Goal: Find contact information: Find contact information

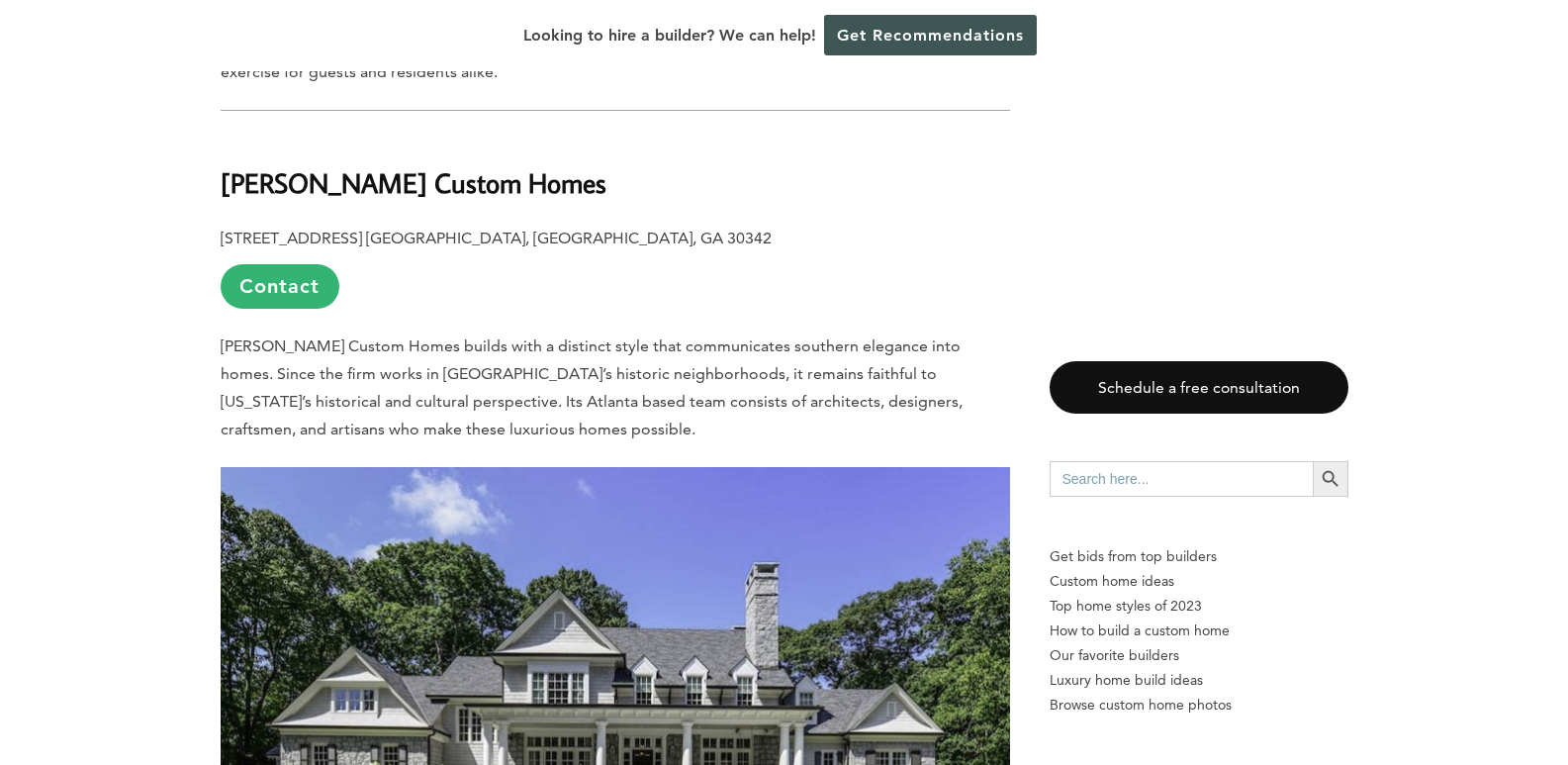
scroll to position [2870, 0]
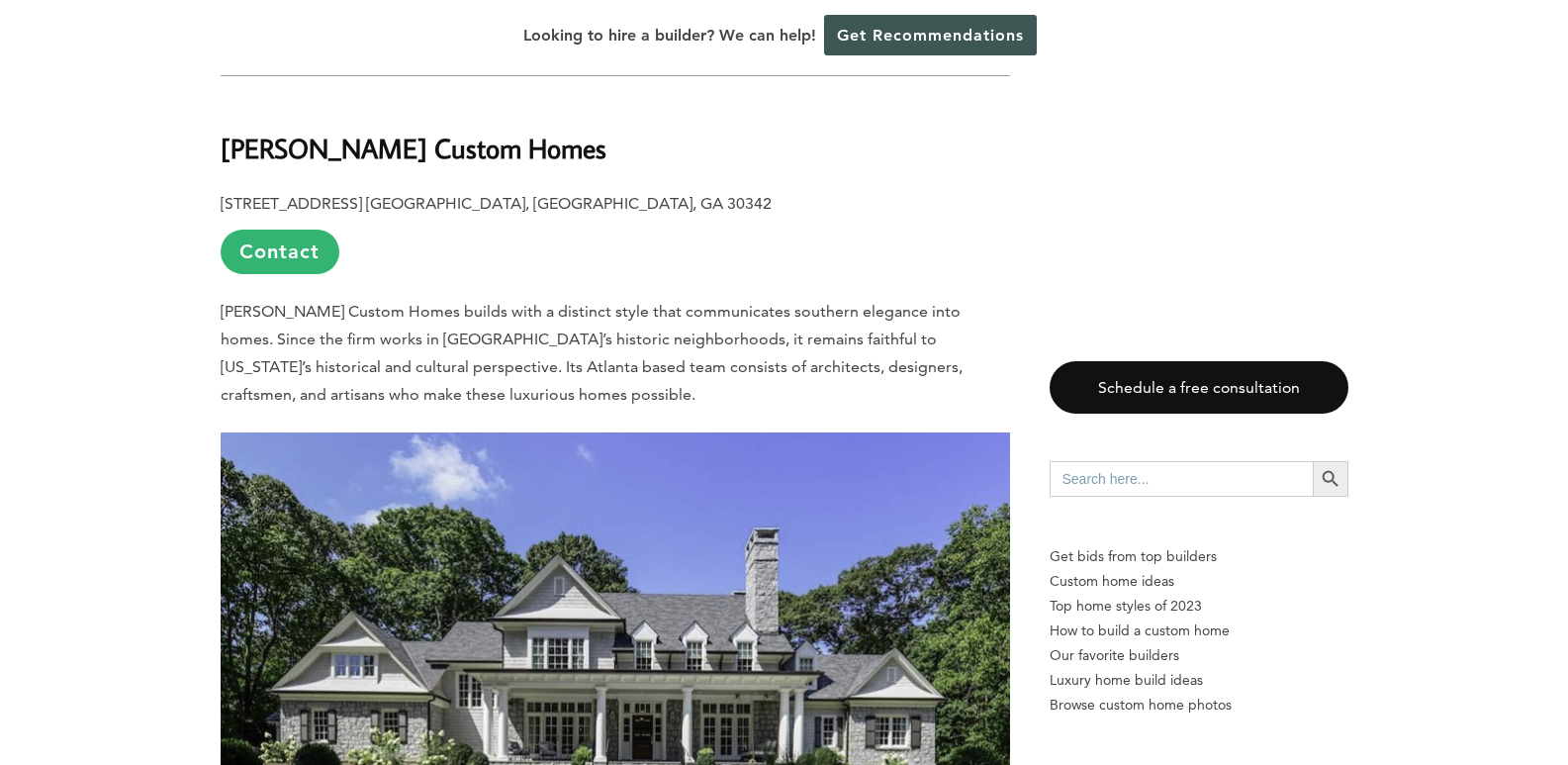
drag, startPoint x: 261, startPoint y: 230, endPoint x: 656, endPoint y: 393, distance: 427.3
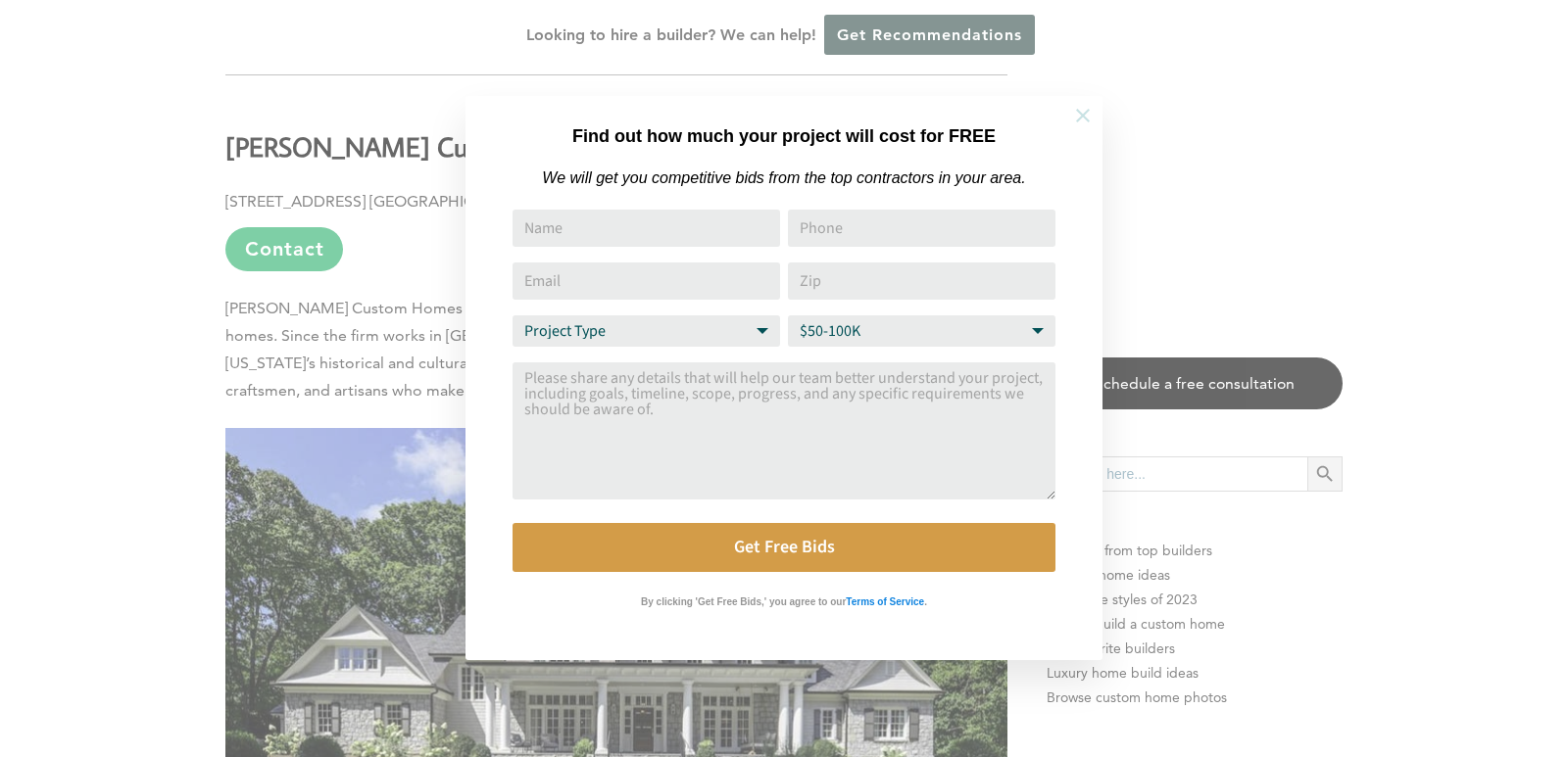
click at [1096, 119] on button at bounding box center [1083, 115] width 68 height 68
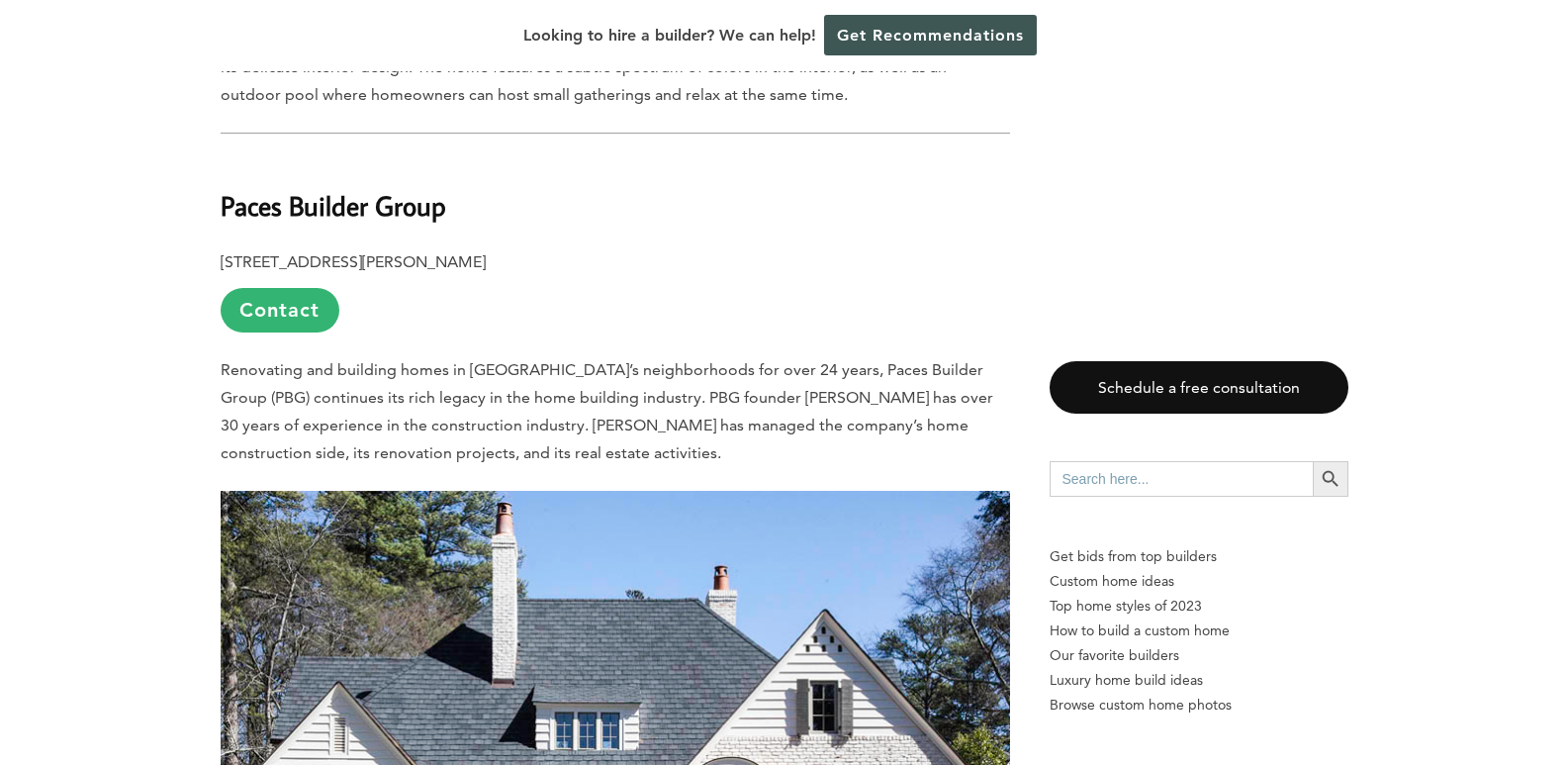
scroll to position [6038, 0]
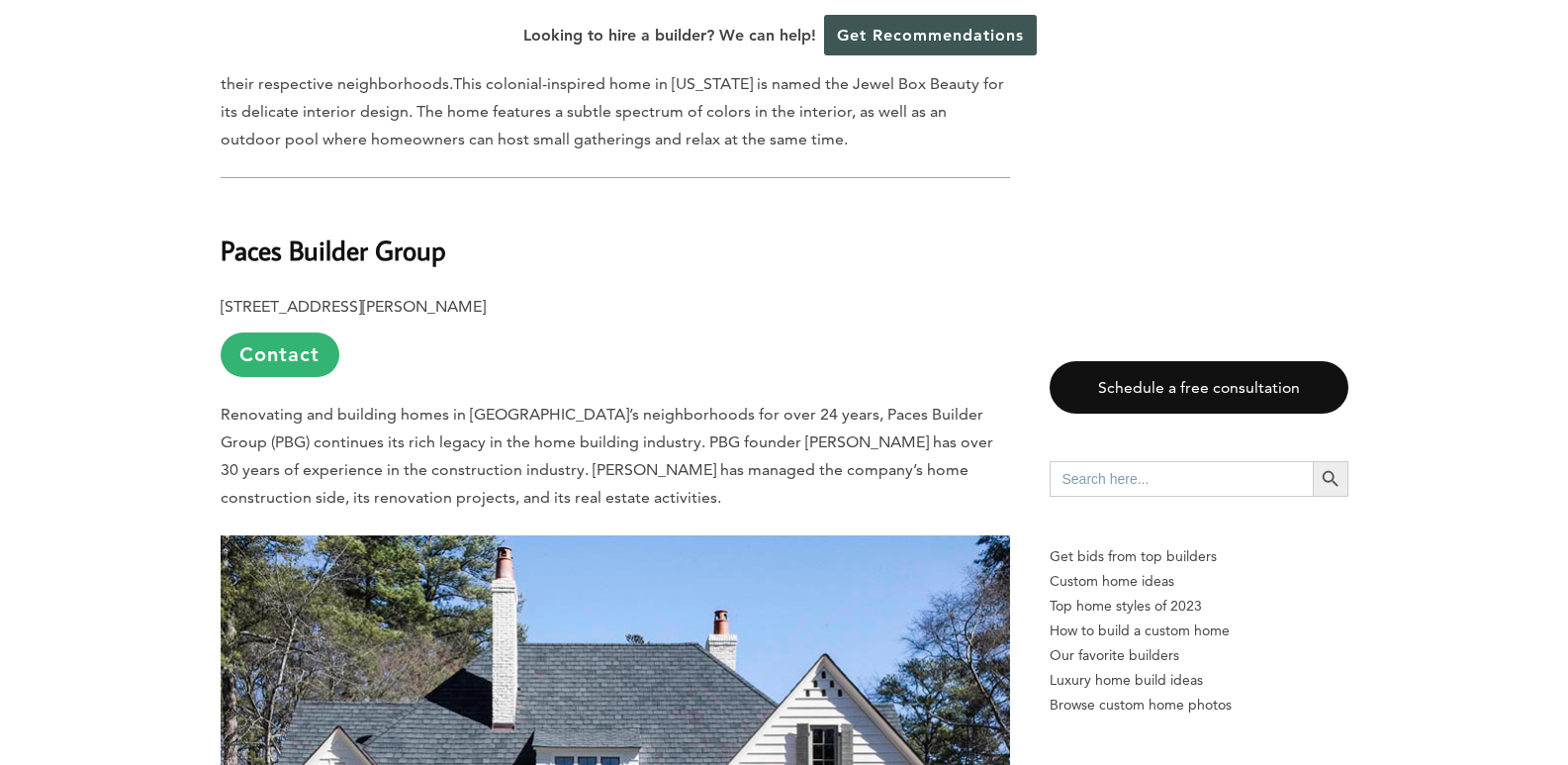
click at [597, 293] on p "[STREET_ADDRESS][PERSON_NAME] Contact" at bounding box center [615, 335] width 789 height 84
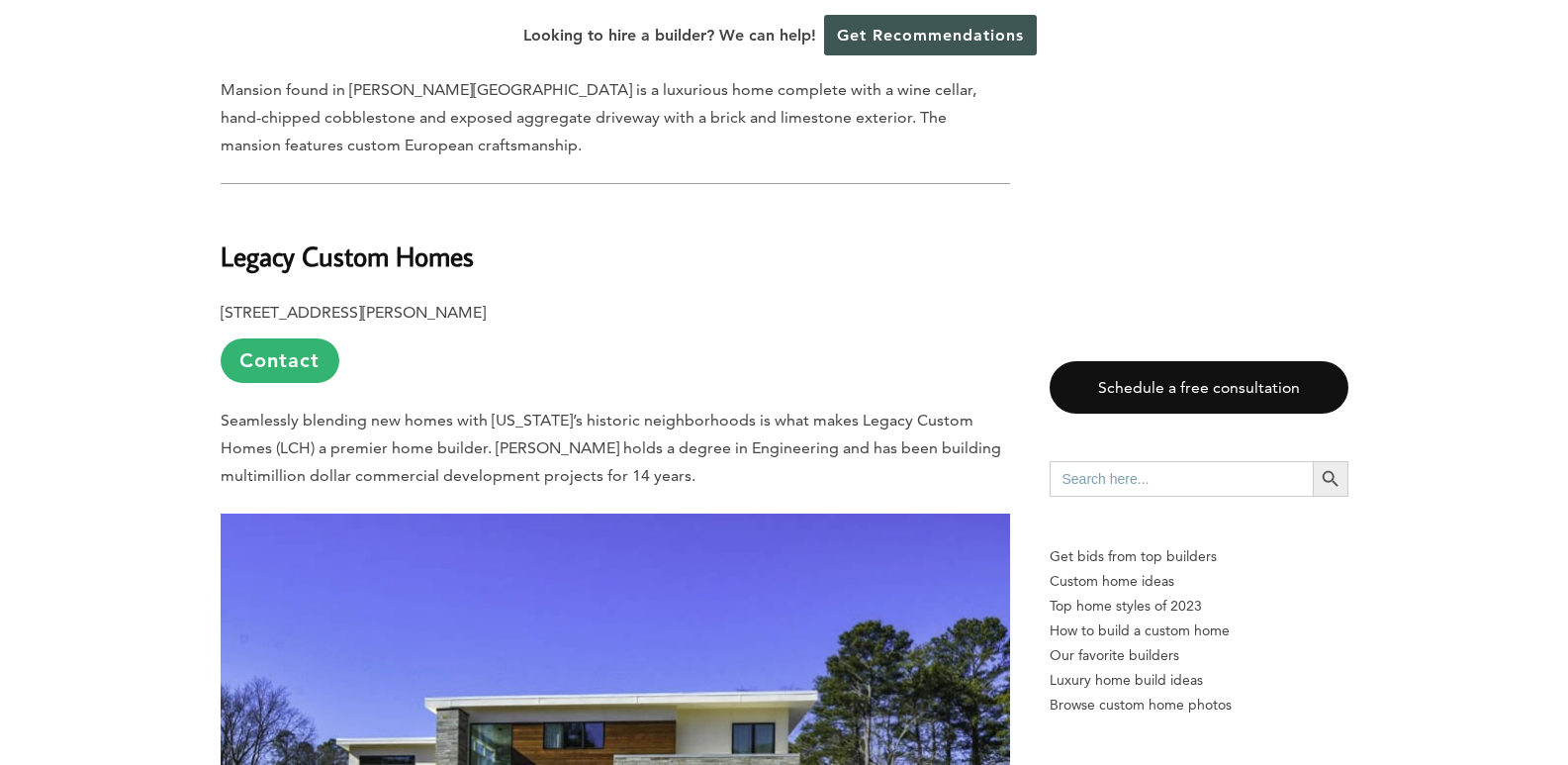
scroll to position [8315, 0]
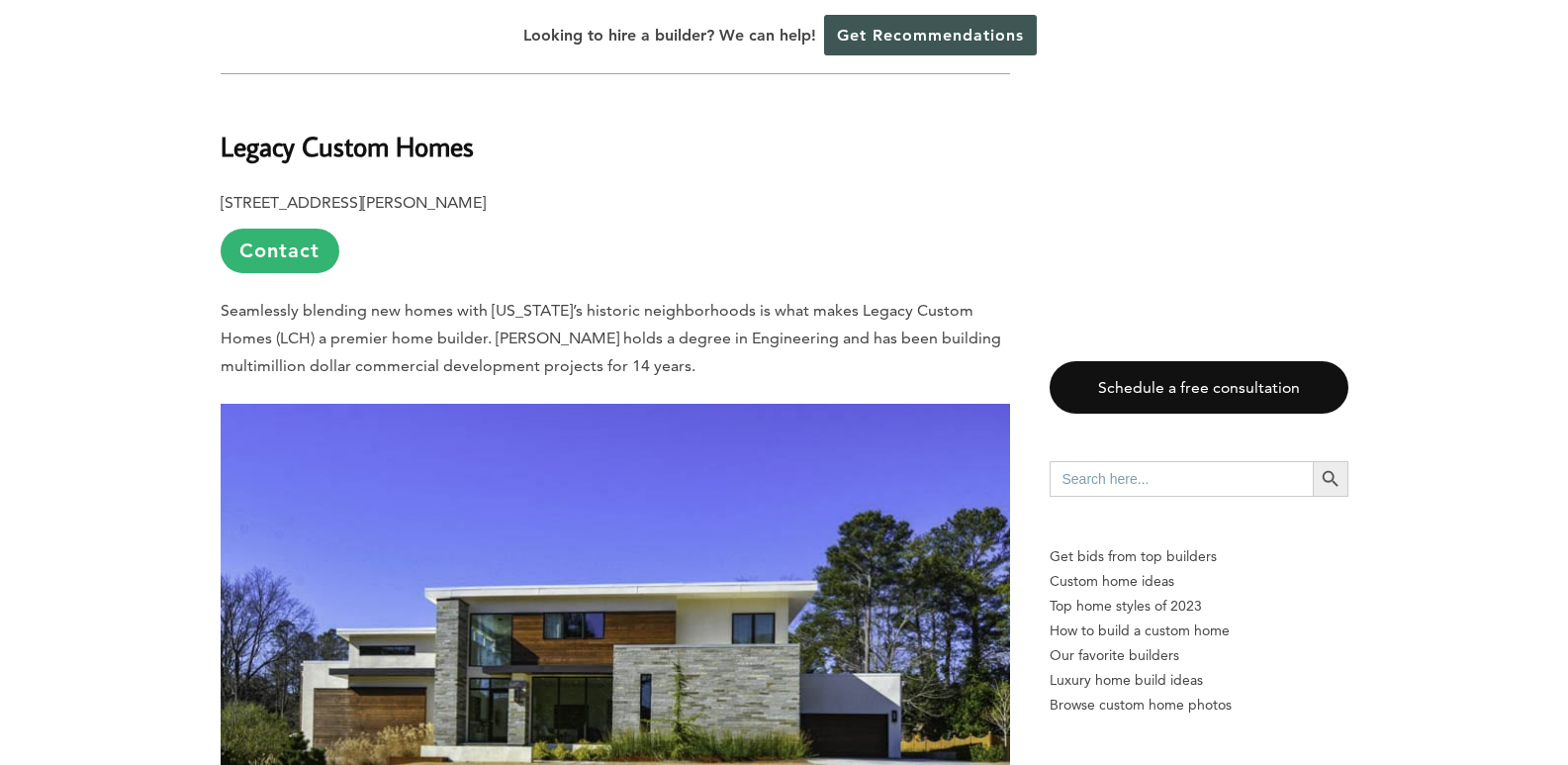
click at [773, 189] on p "[STREET_ADDRESS][PERSON_NAME] Contact" at bounding box center [615, 231] width 789 height 84
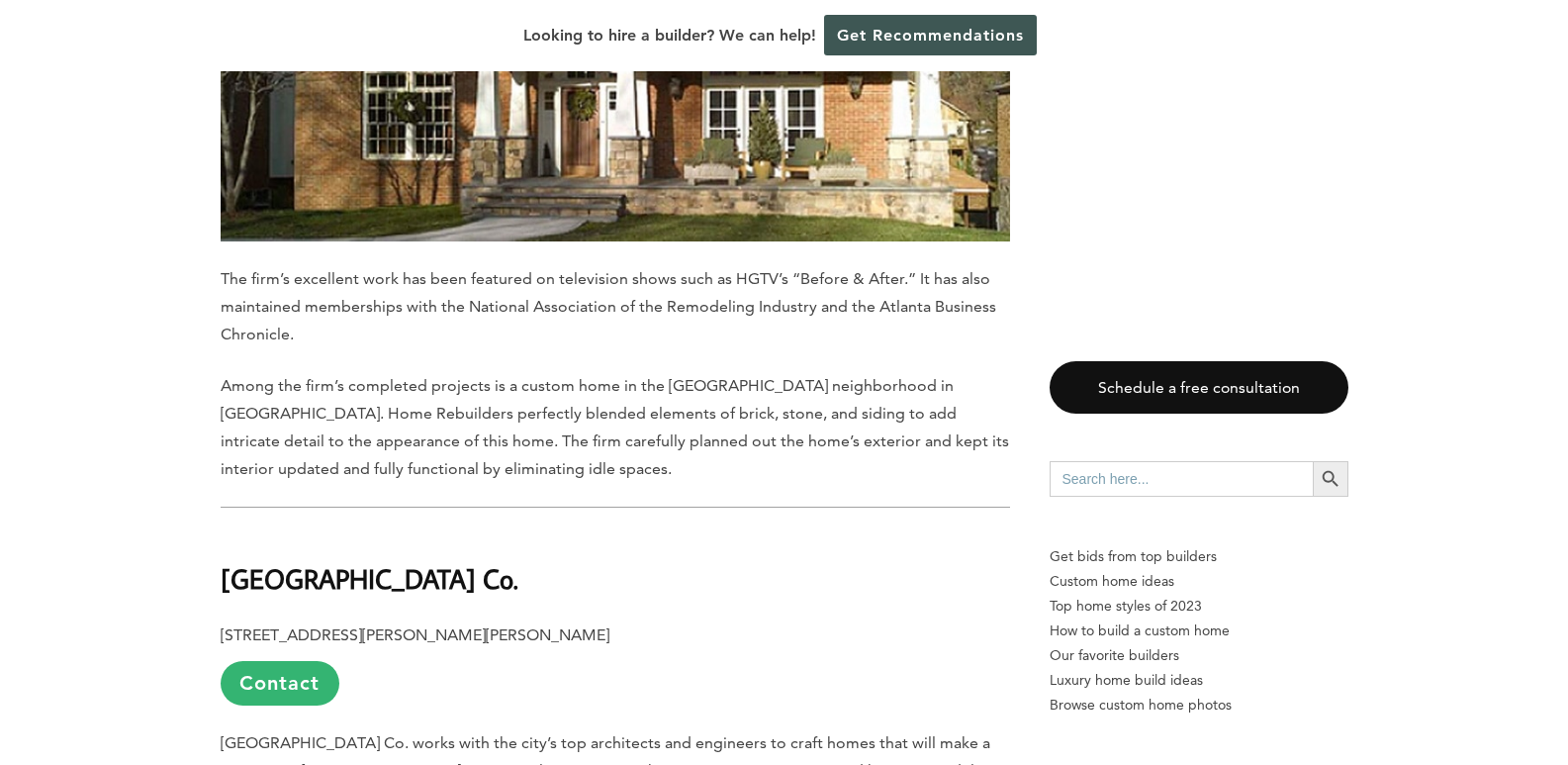
scroll to position [10394, 0]
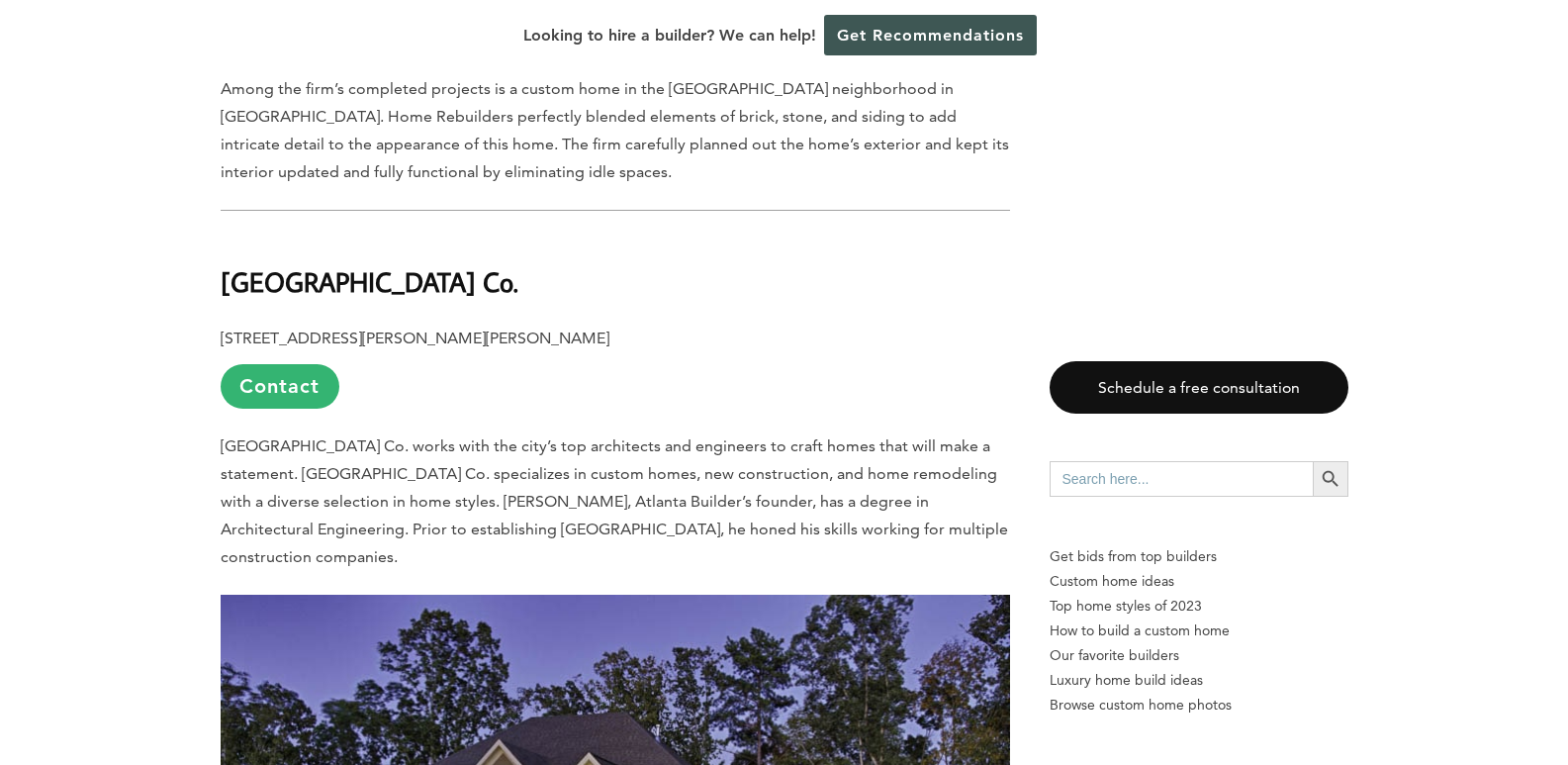
click at [663, 325] on p "[STREET_ADDRESS][PERSON_NAME][PERSON_NAME] Contact" at bounding box center [615, 367] width 789 height 84
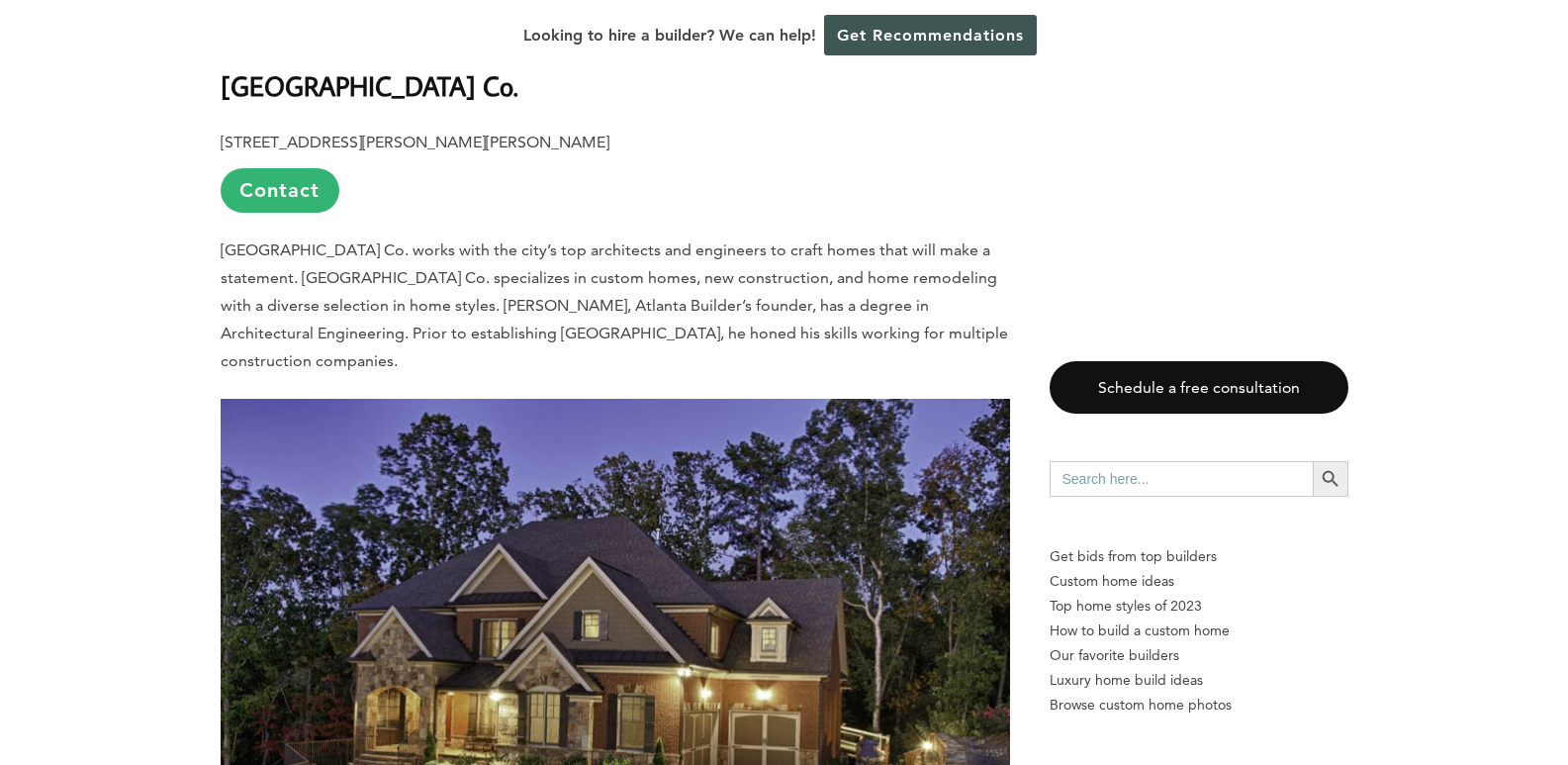
scroll to position [10493, 0]
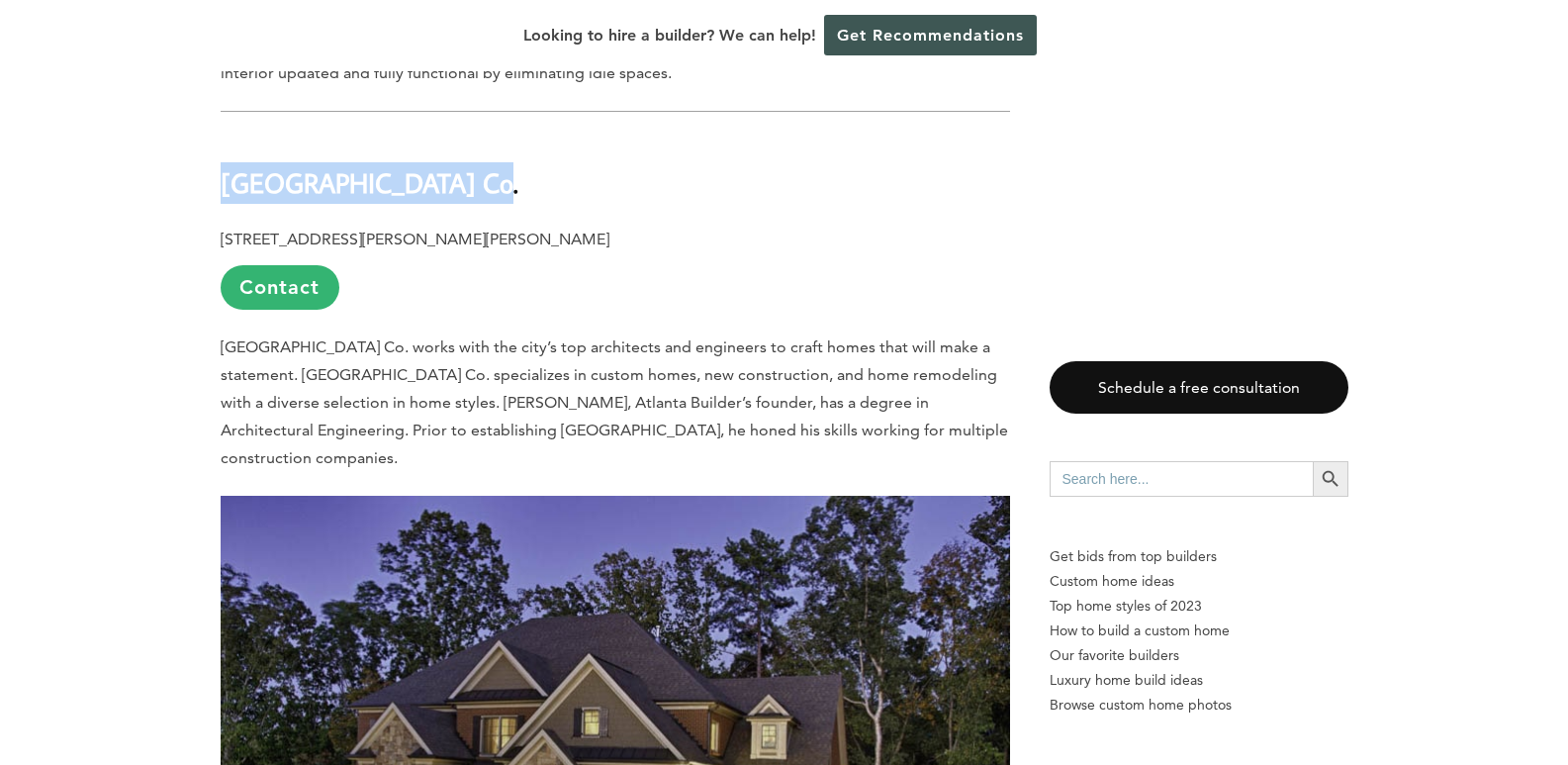
drag, startPoint x: 221, startPoint y: 93, endPoint x: 443, endPoint y: 94, distance: 222.0
click at [443, 166] on b "[GEOGRAPHIC_DATA] Co." at bounding box center [369, 183] width 297 height 35
copy b "[GEOGRAPHIC_DATA] Co."
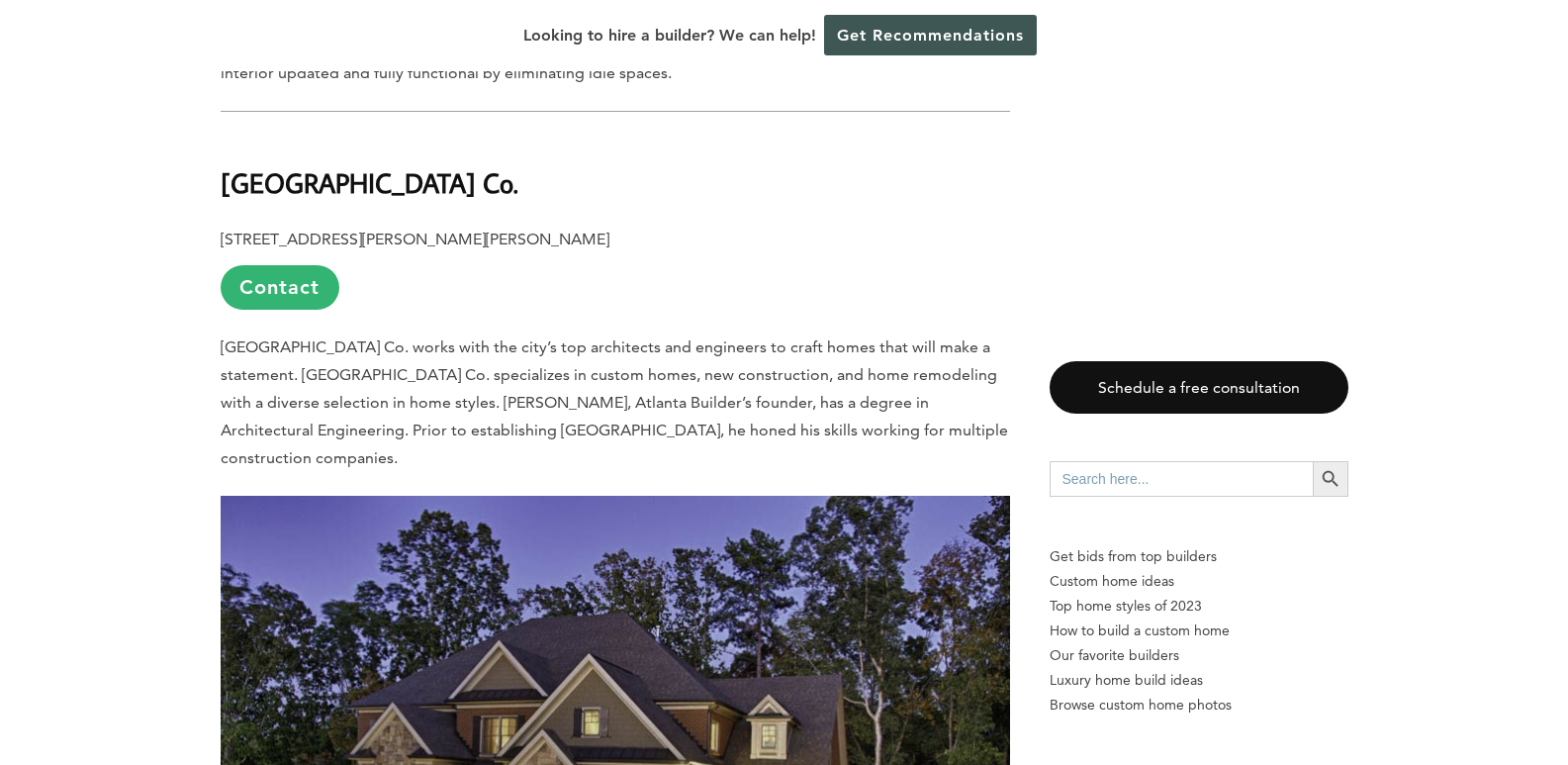
click at [571, 226] on p "[STREET_ADDRESS][PERSON_NAME][PERSON_NAME] Contact" at bounding box center [615, 268] width 789 height 84
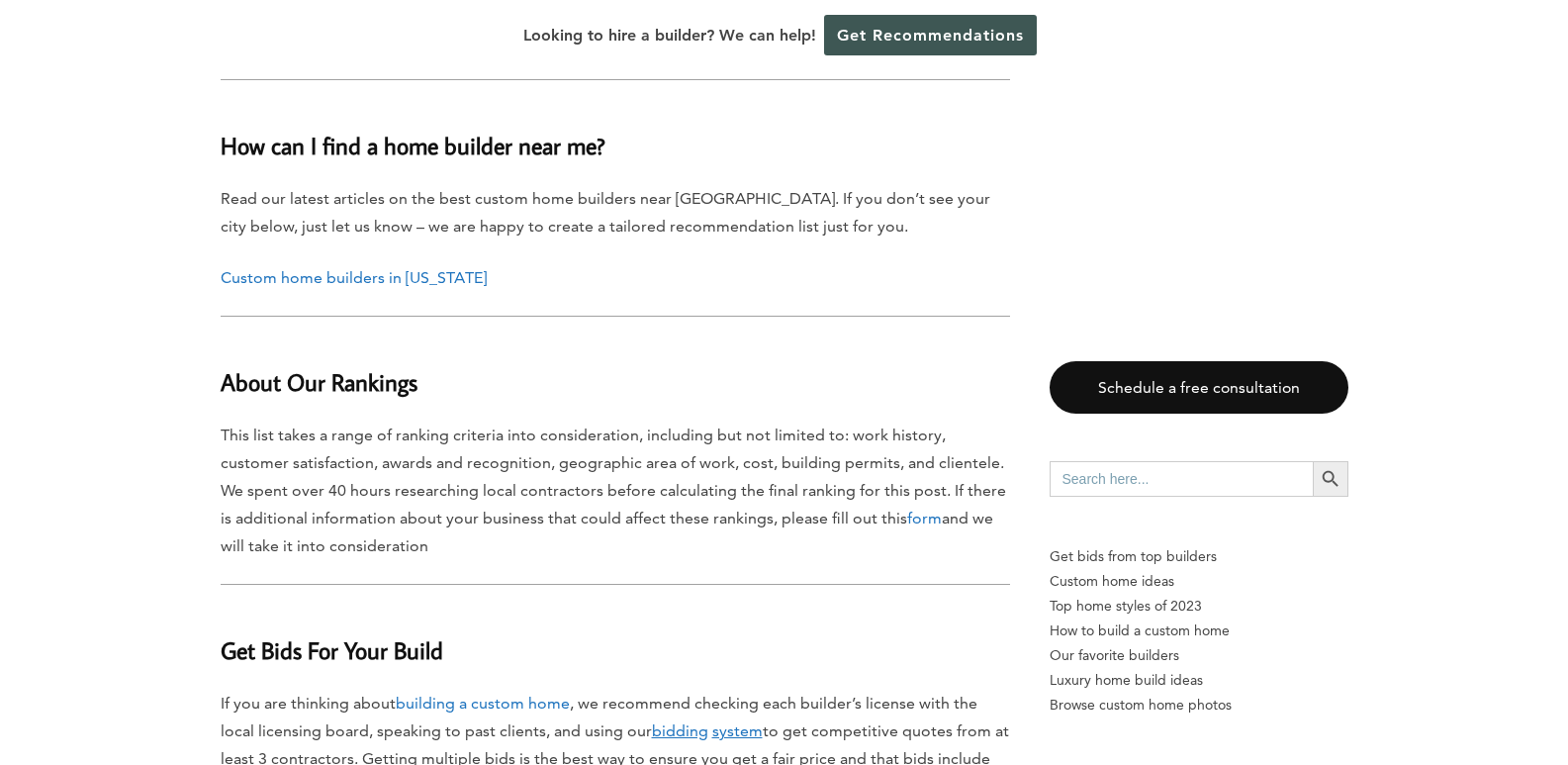
scroll to position [18116, 0]
